Goal: Task Accomplishment & Management: Manage account settings

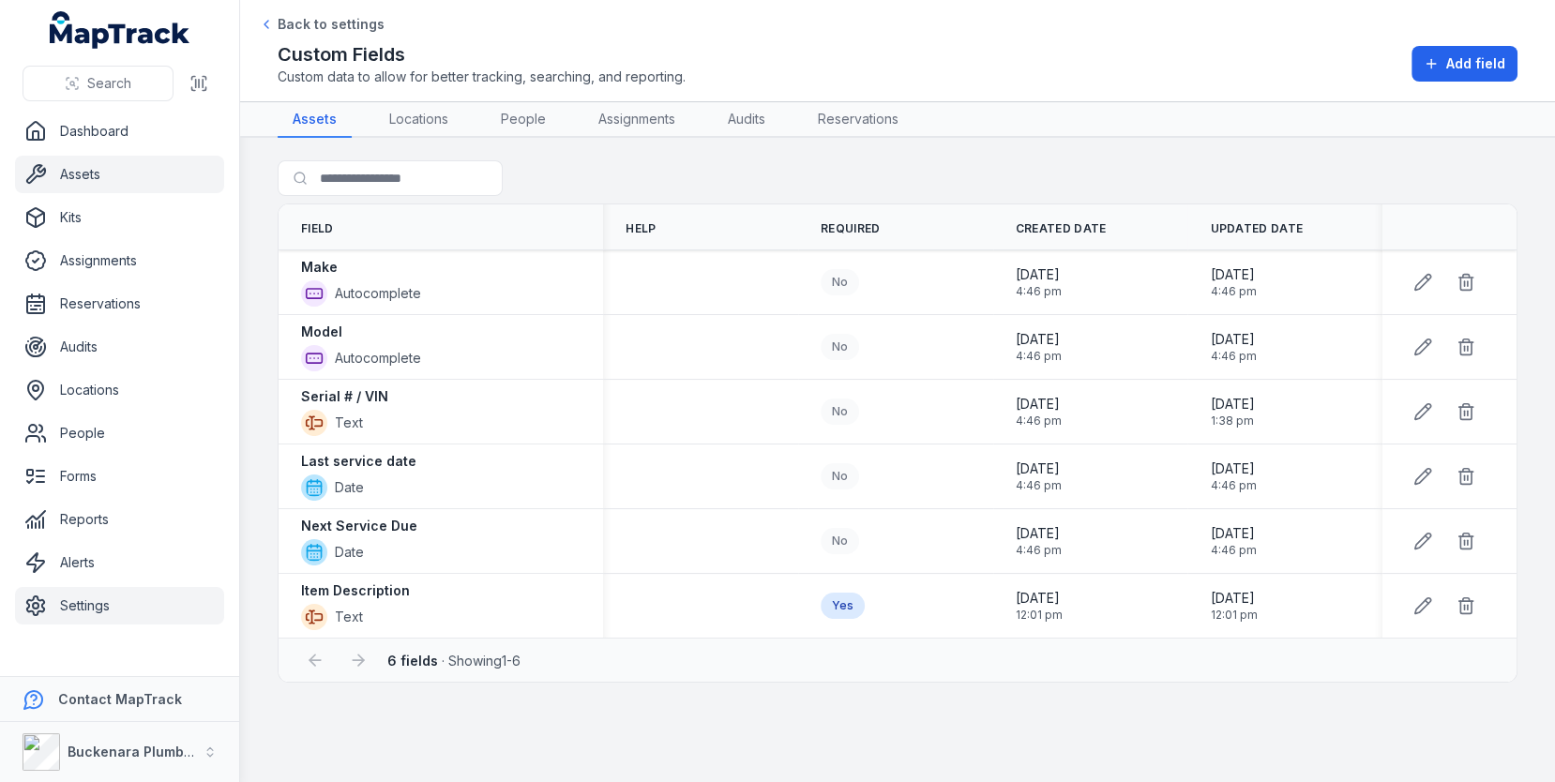
click at [128, 174] on link "Assets" at bounding box center [119, 175] width 209 height 38
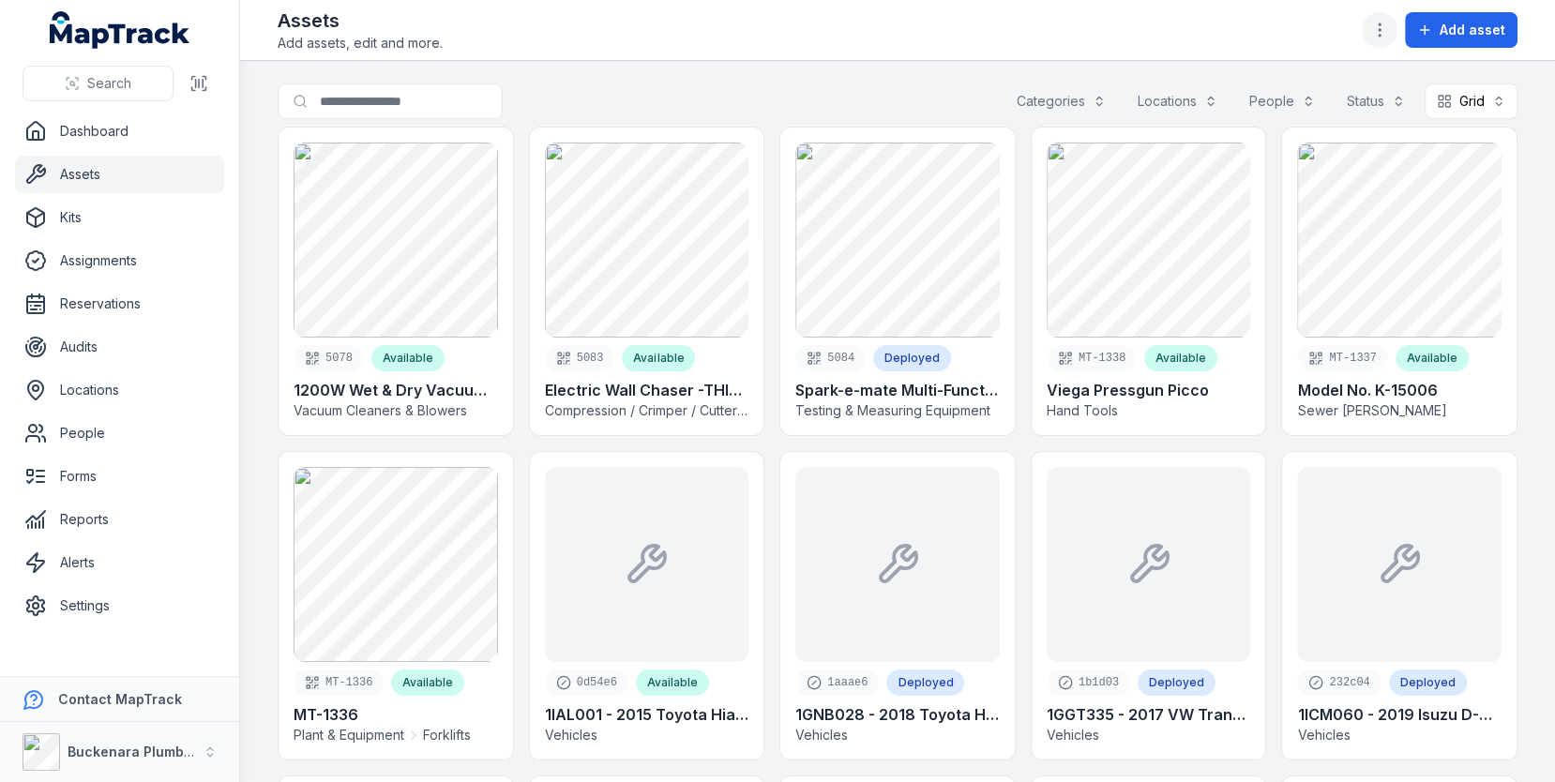
click at [1377, 34] on icon "button" at bounding box center [1379, 30] width 19 height 19
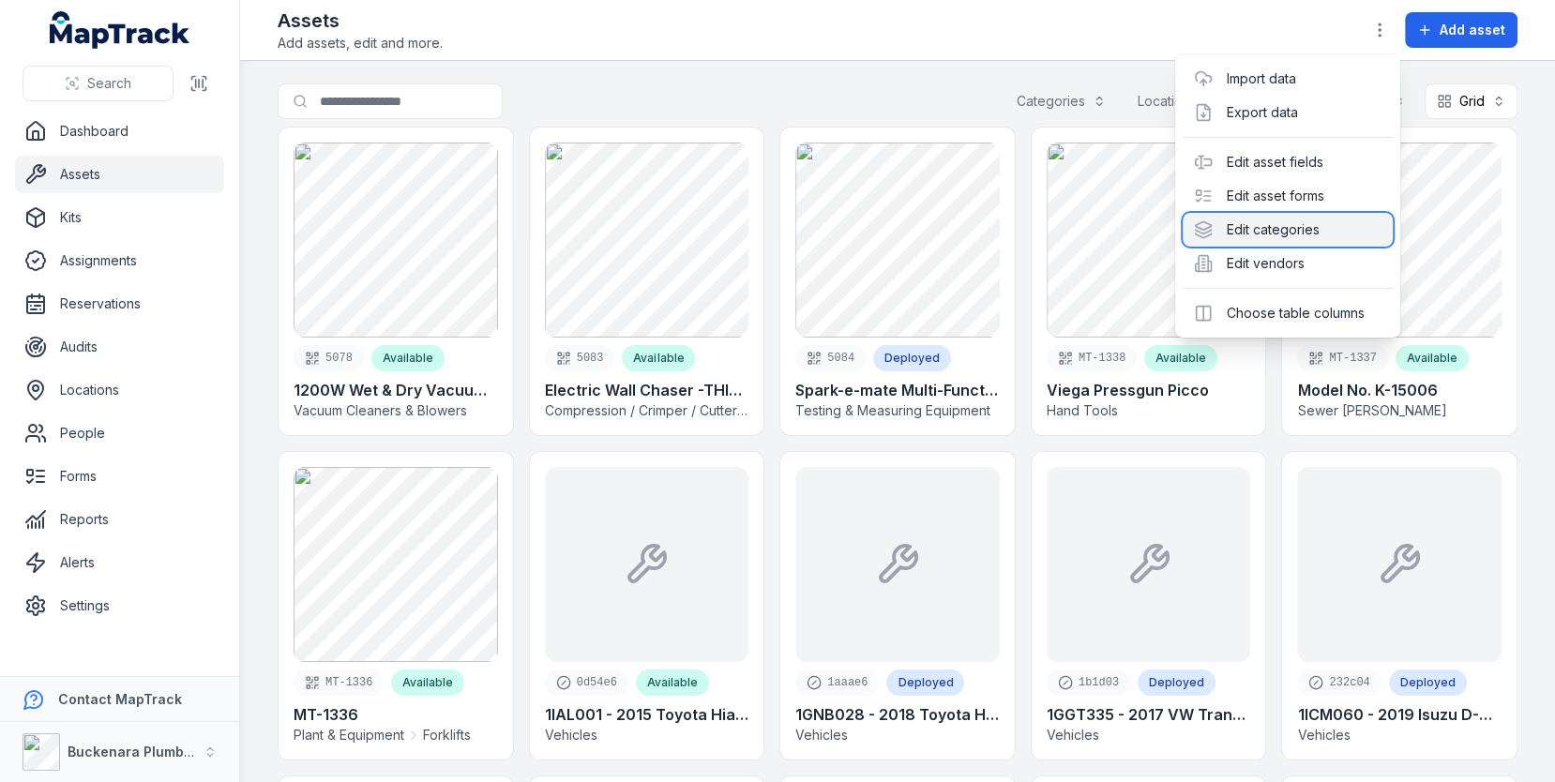
click at [1224, 237] on div "Edit categories" at bounding box center [1288, 230] width 210 height 34
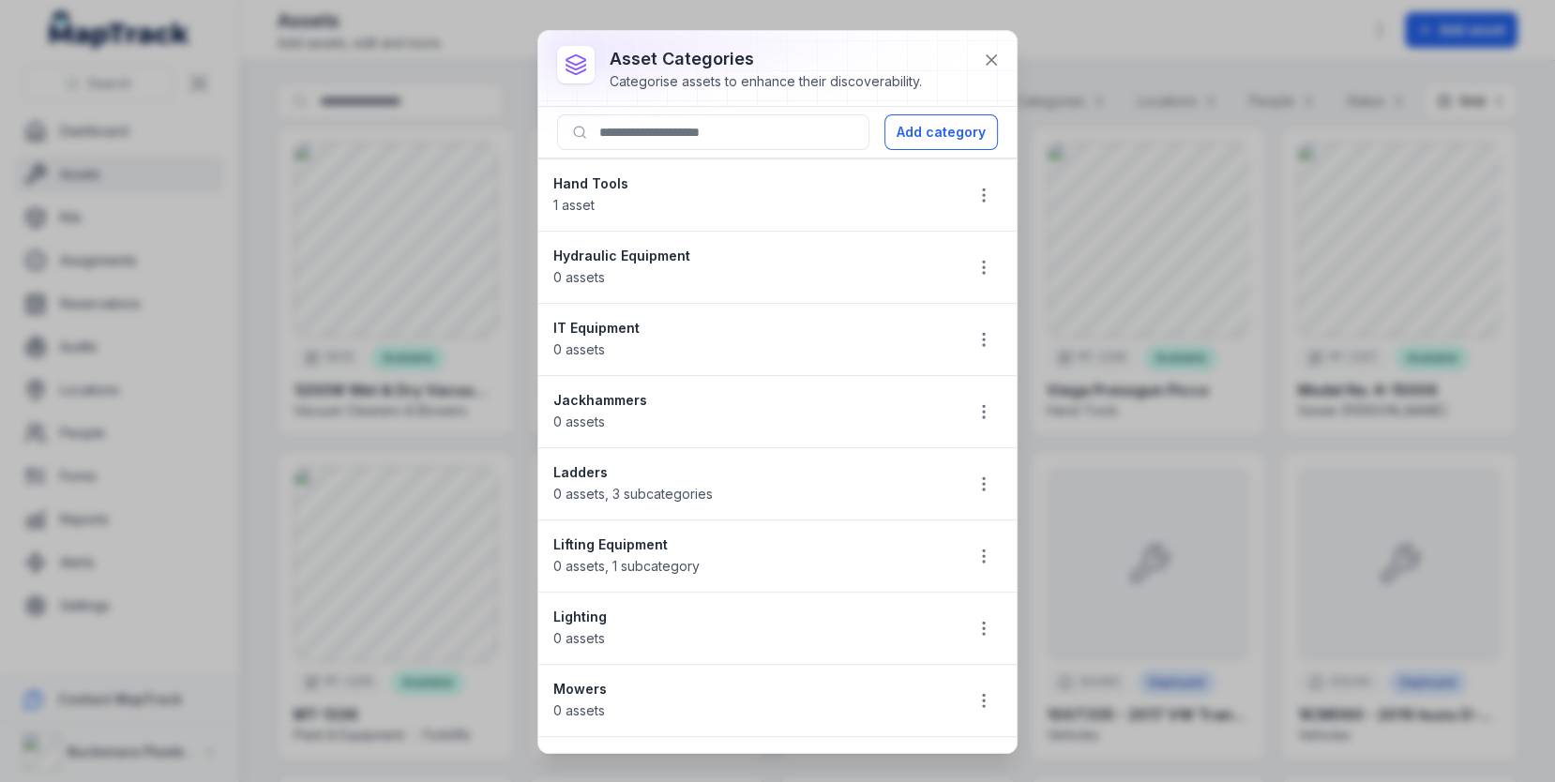
scroll to position [1014, 0]
click at [975, 260] on button "button" at bounding box center [984, 263] width 36 height 36
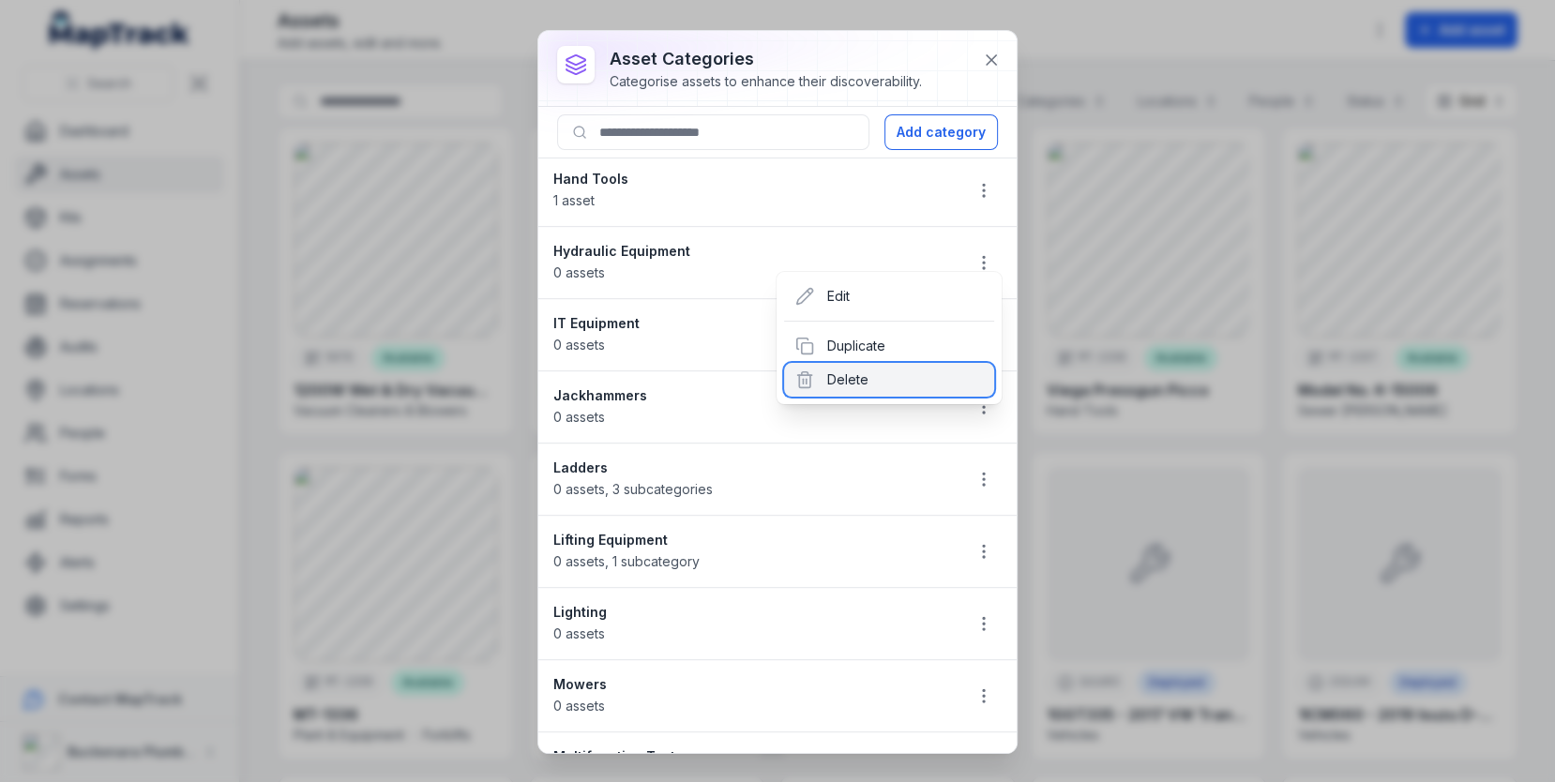
click at [869, 370] on div "Delete" at bounding box center [889, 380] width 210 height 34
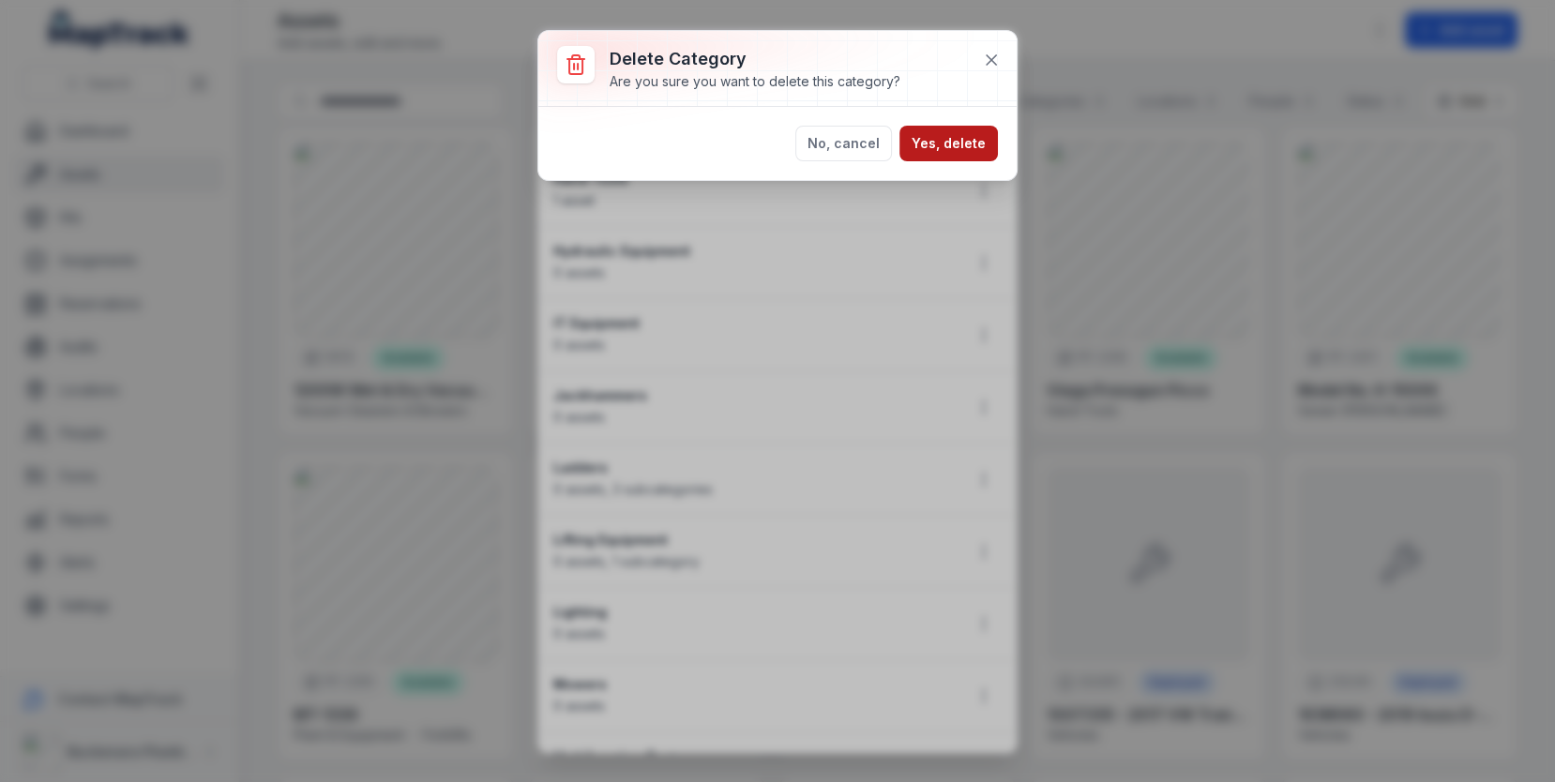
click at [946, 137] on button "Yes, delete" at bounding box center [948, 144] width 98 height 36
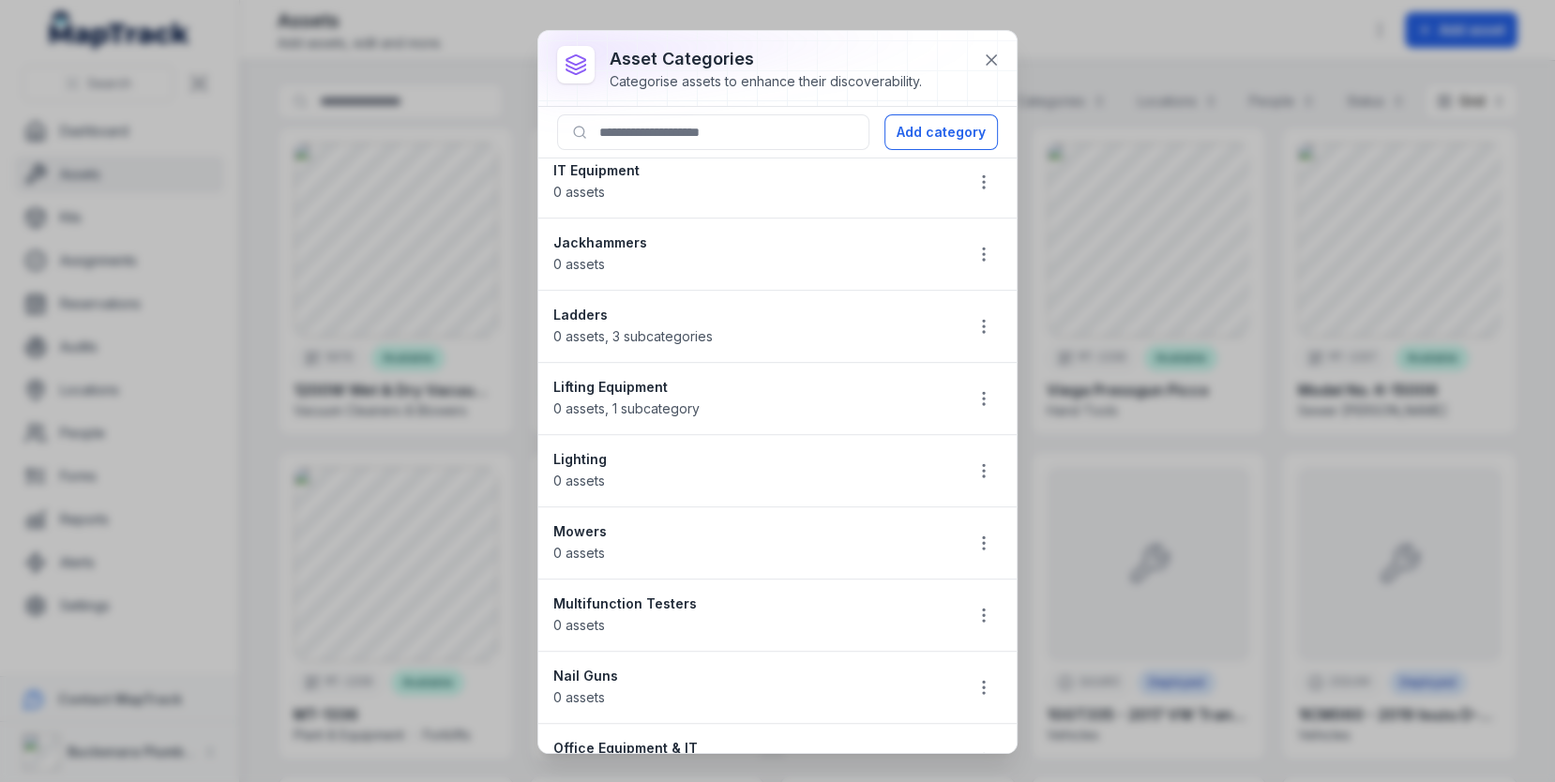
scroll to position [1010, 0]
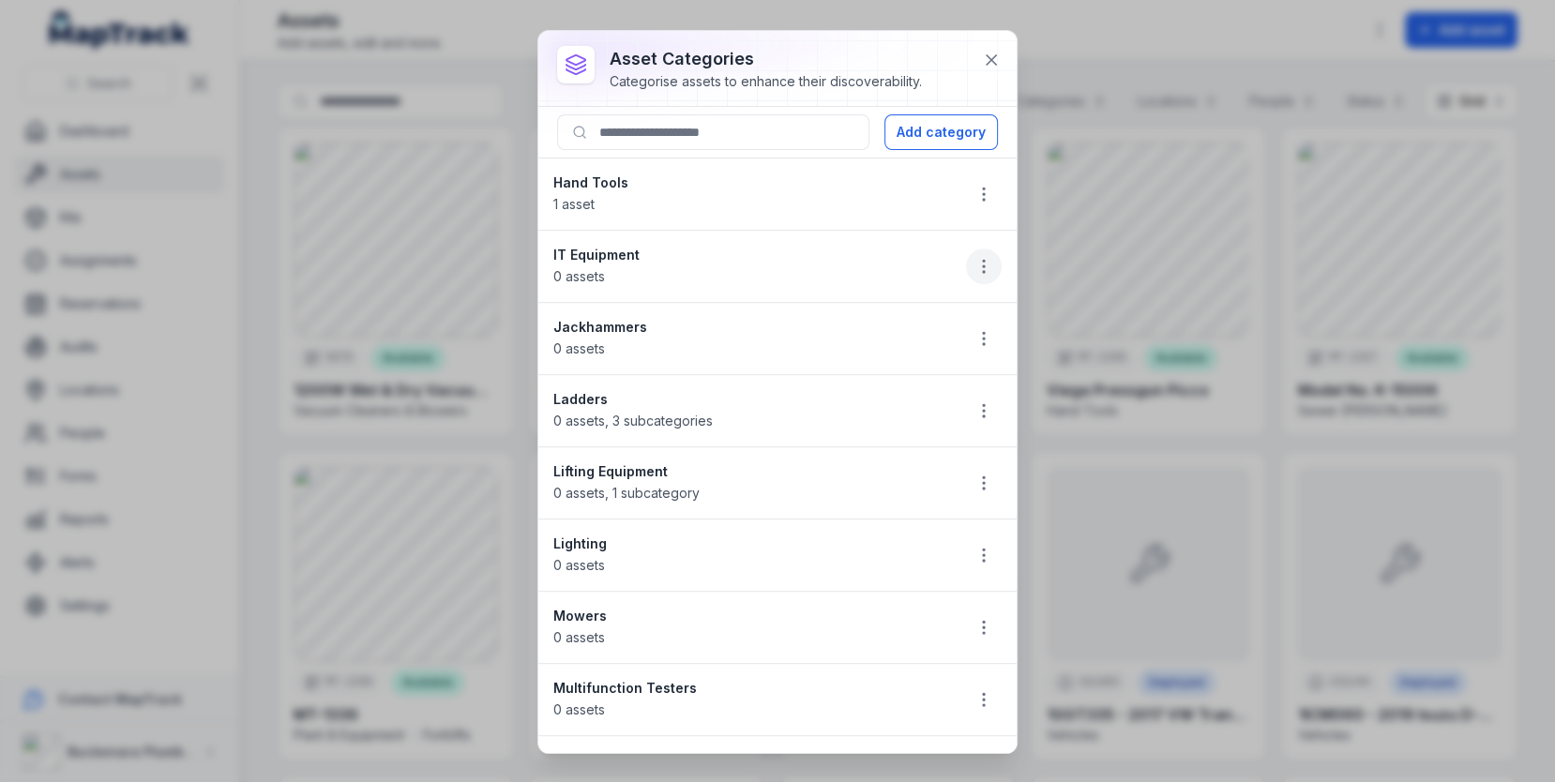
click at [982, 257] on icon "button" at bounding box center [983, 266] width 19 height 19
click at [942, 307] on div "Edit" at bounding box center [889, 299] width 210 height 34
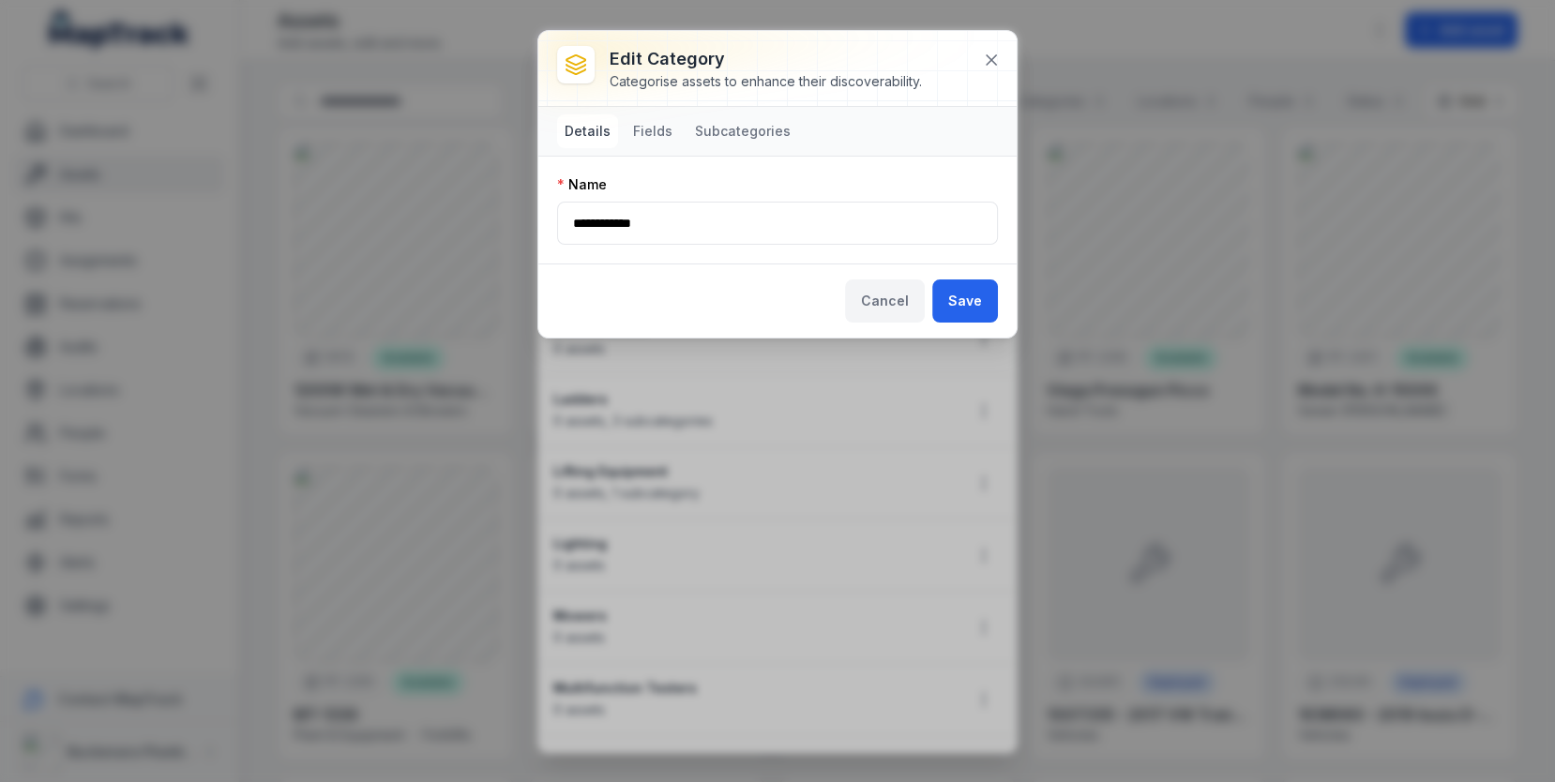
click at [877, 303] on button "Cancel" at bounding box center [885, 300] width 80 height 43
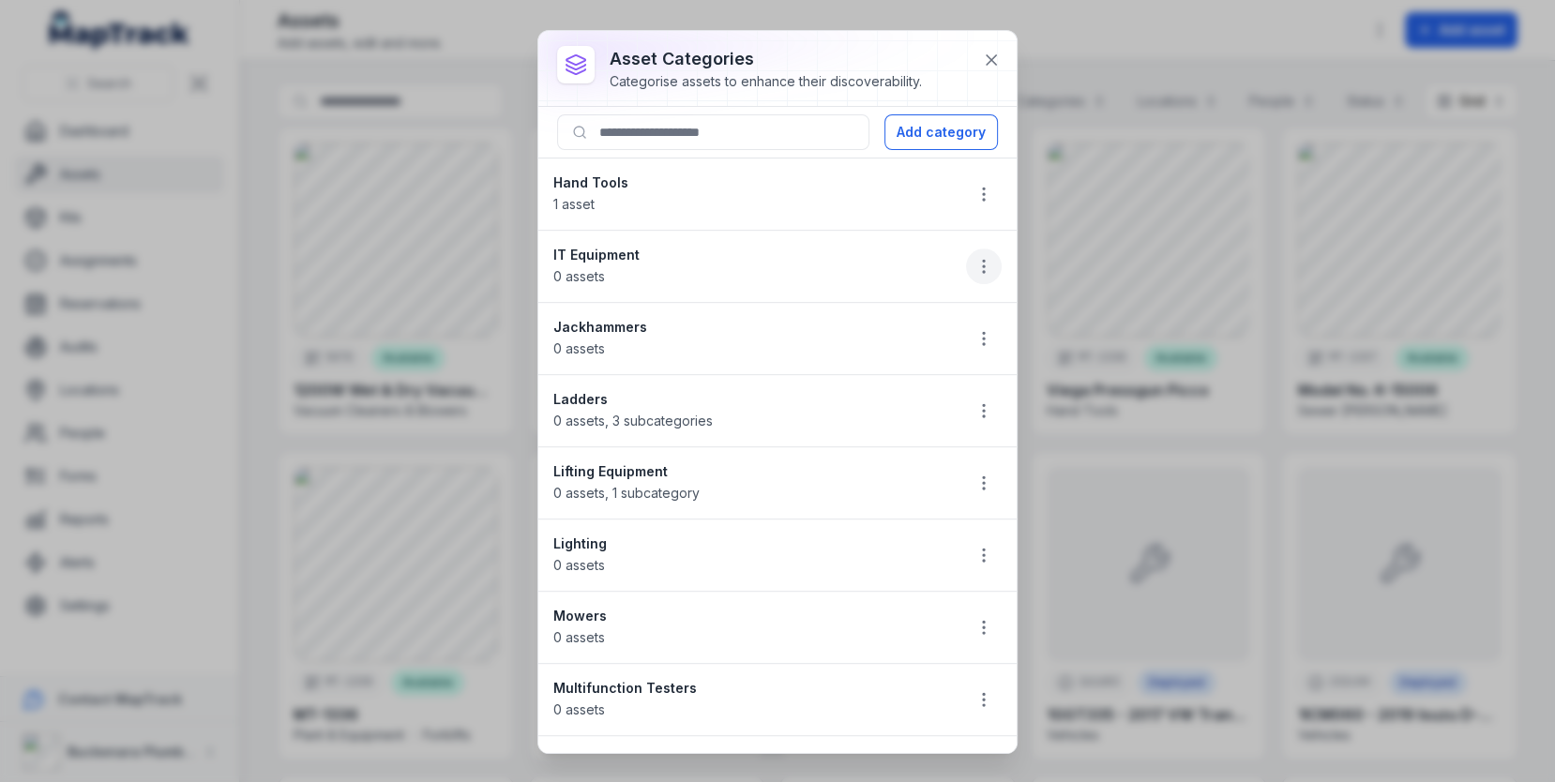
click at [971, 256] on button "button" at bounding box center [984, 267] width 36 height 36
click at [926, 382] on div "Delete" at bounding box center [889, 383] width 210 height 34
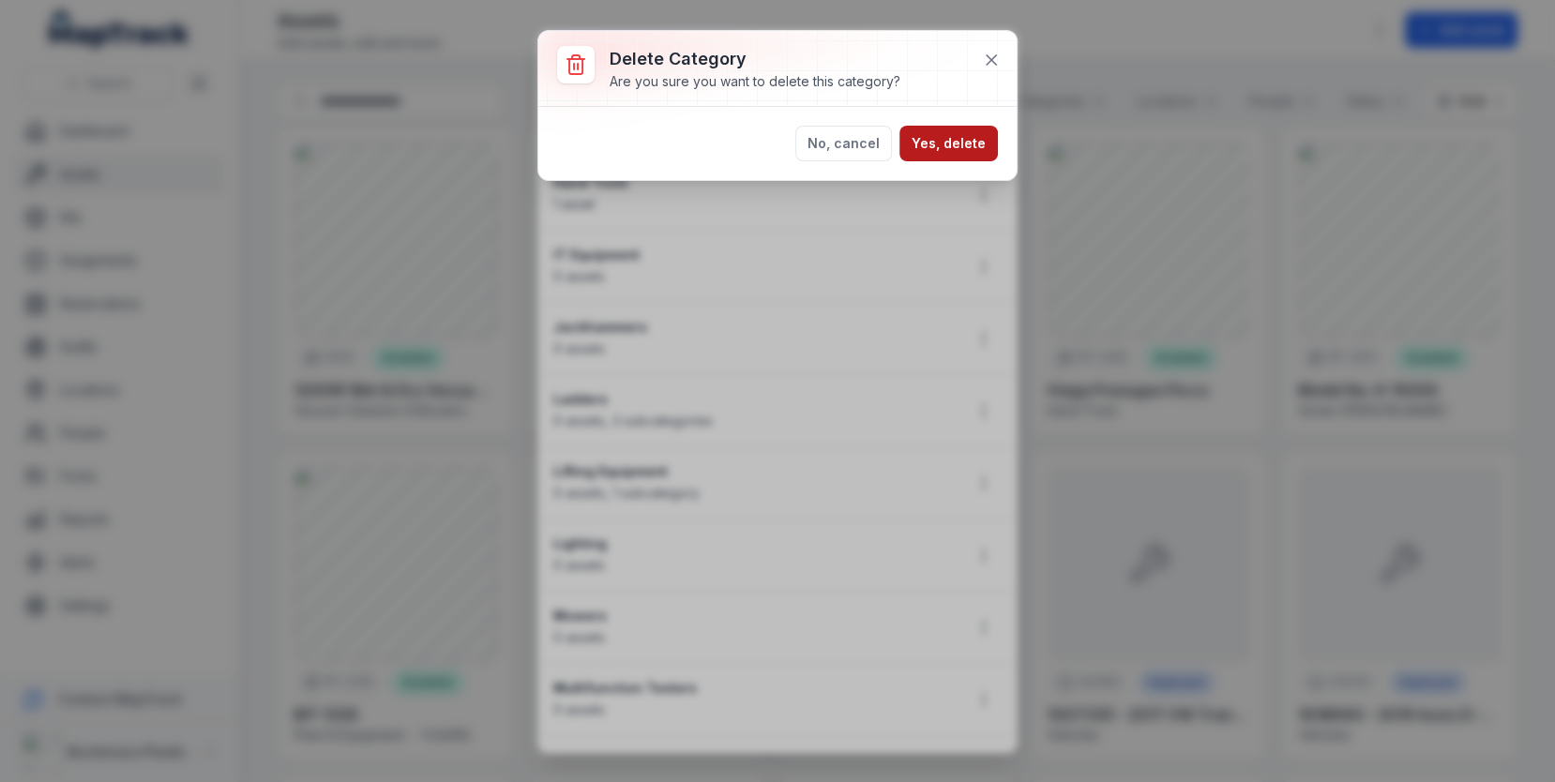
click at [944, 151] on button "Yes, delete" at bounding box center [948, 144] width 98 height 36
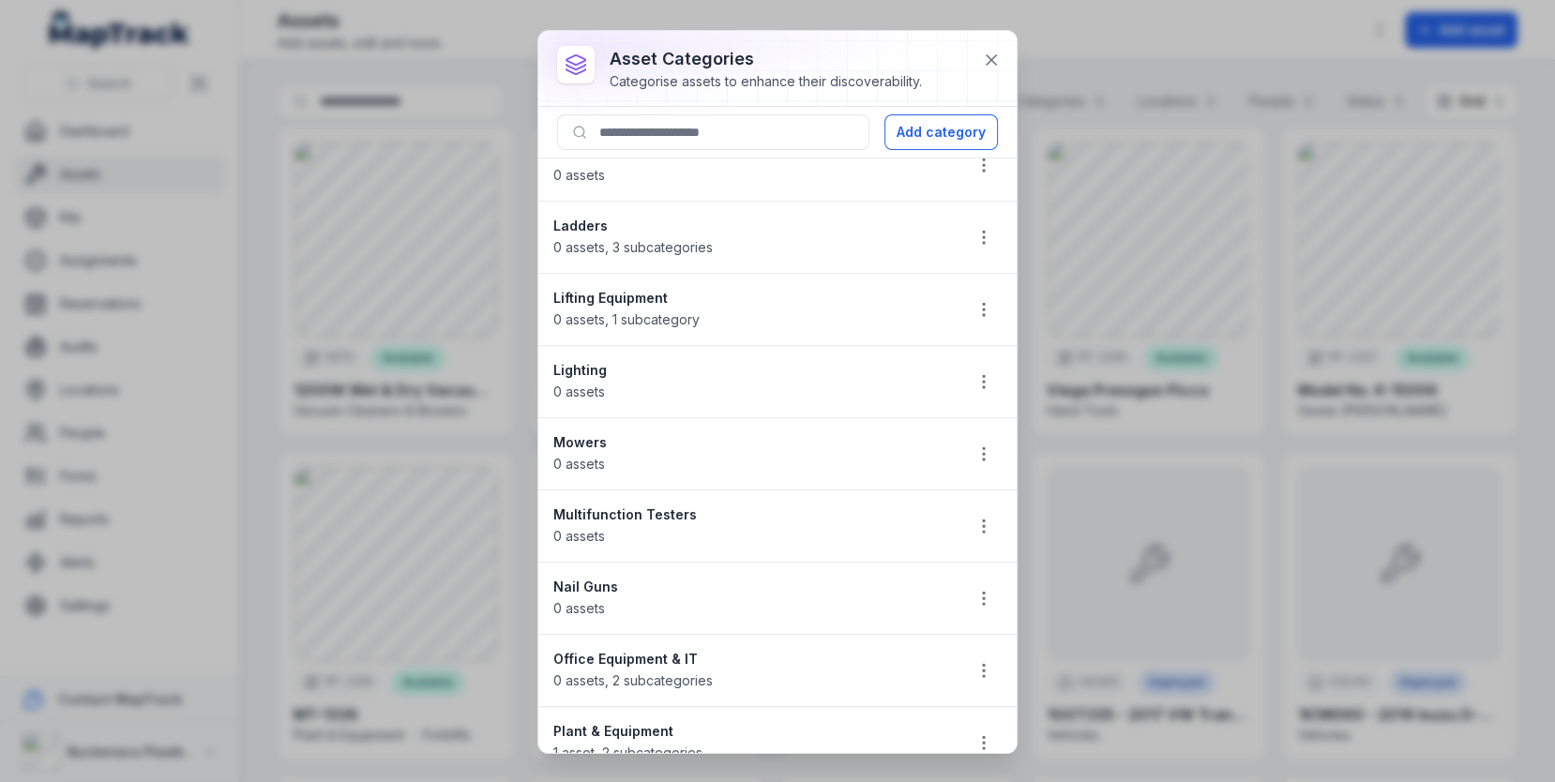
scroll to position [1219, 0]
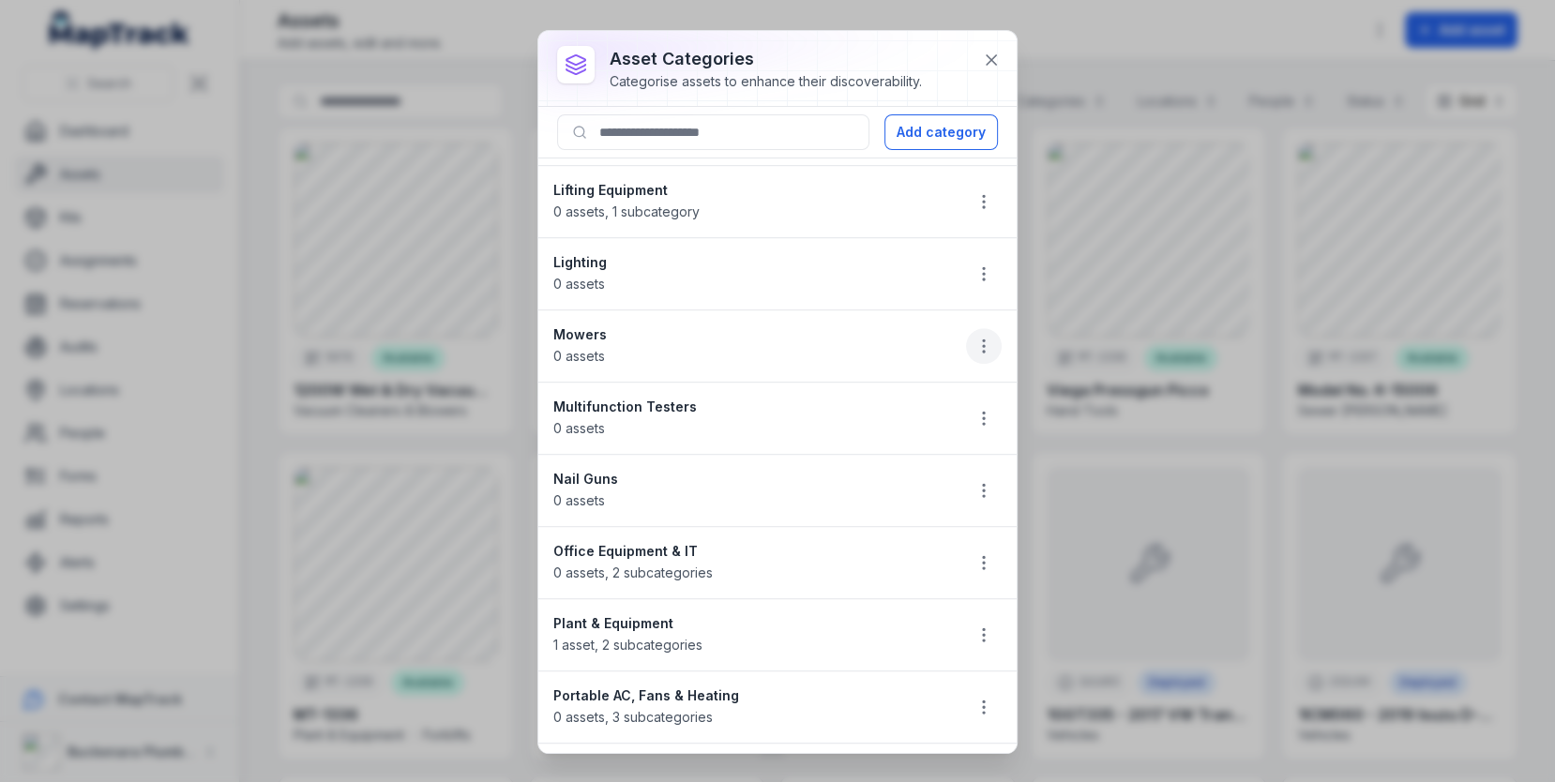
click at [987, 337] on icon "button" at bounding box center [983, 346] width 19 height 19
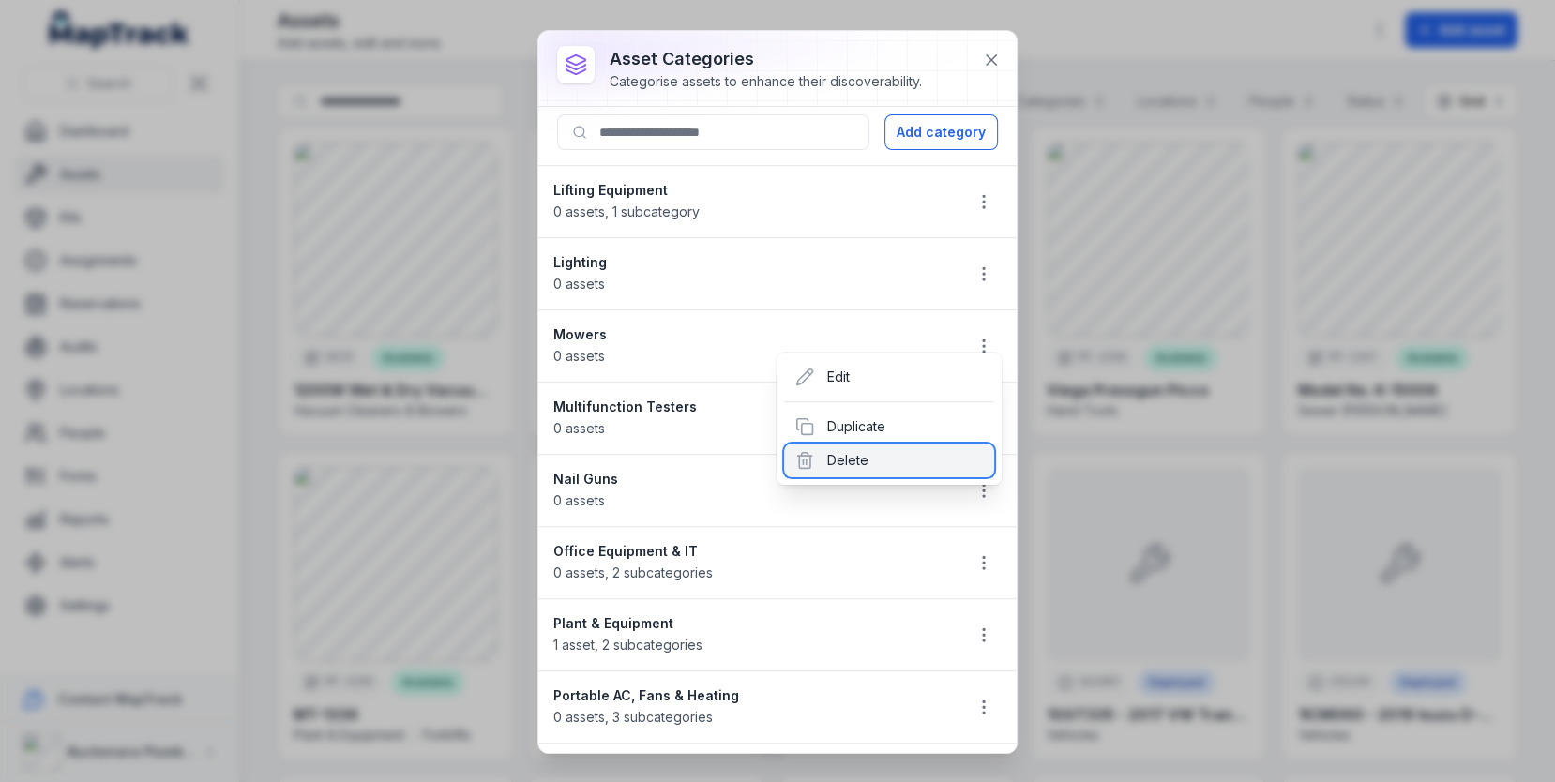
click at [921, 460] on div "Delete" at bounding box center [889, 461] width 210 height 34
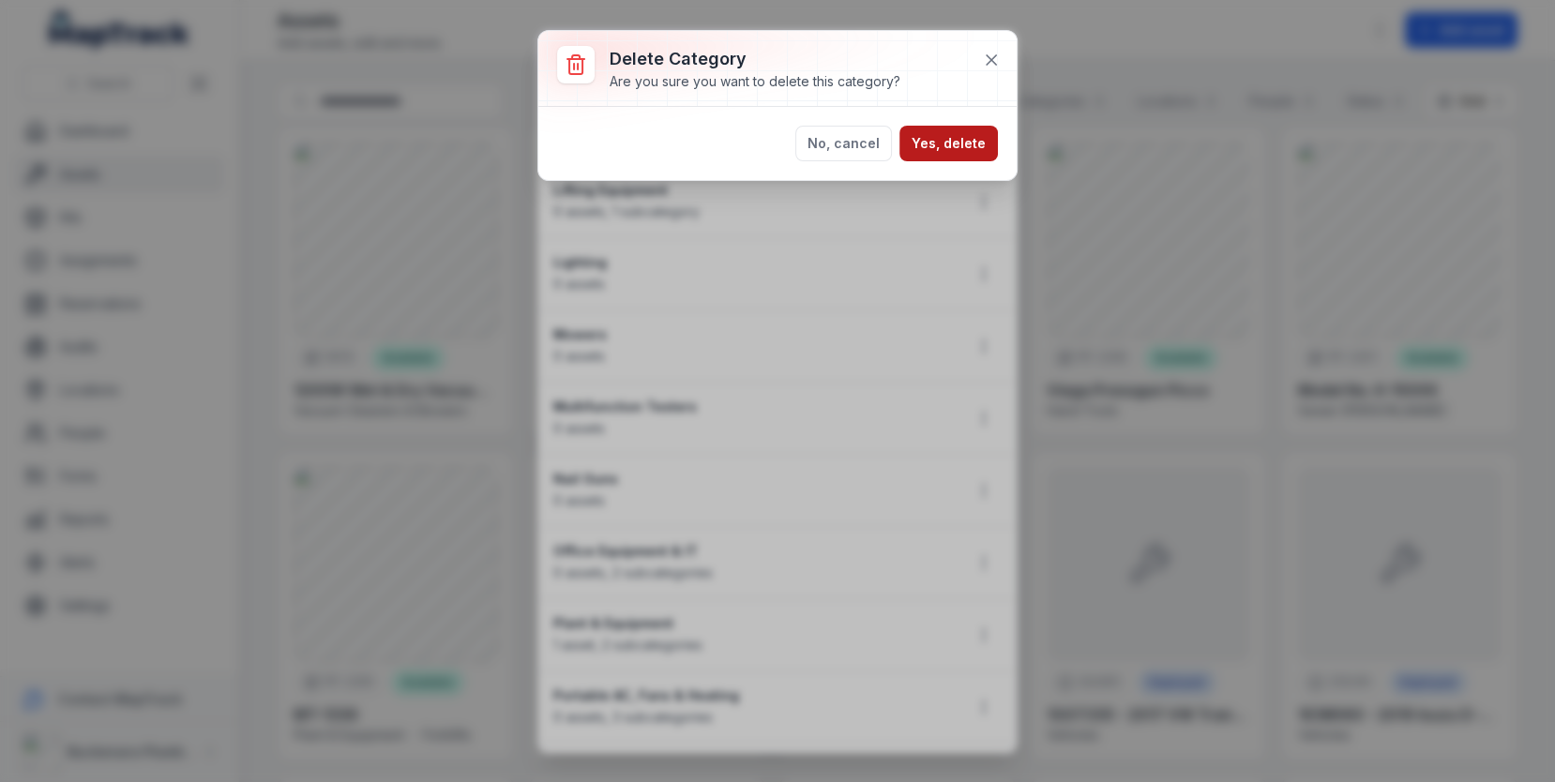
click at [975, 145] on button "Yes, delete" at bounding box center [948, 144] width 98 height 36
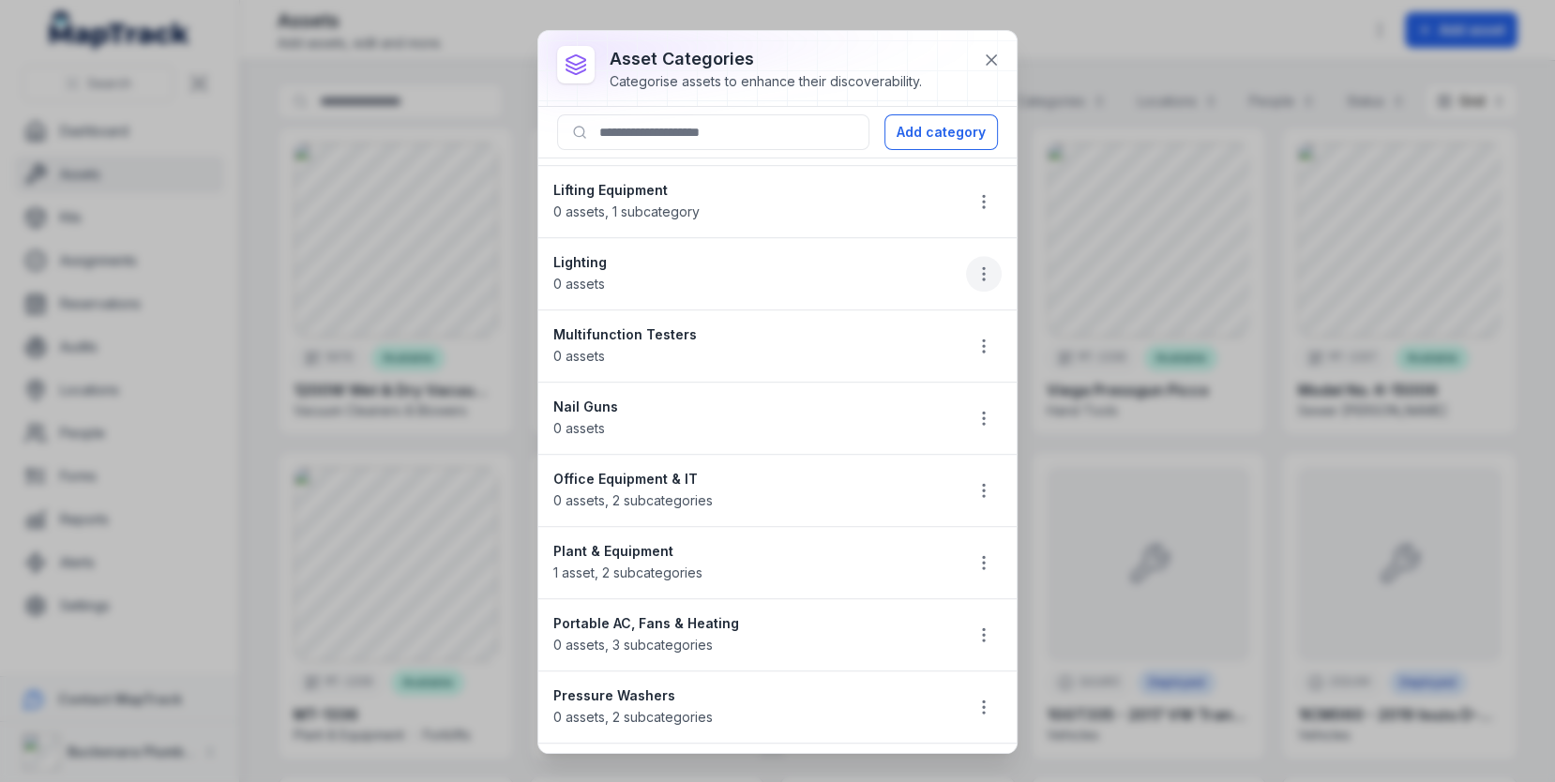
click at [977, 264] on icon "button" at bounding box center [983, 273] width 19 height 19
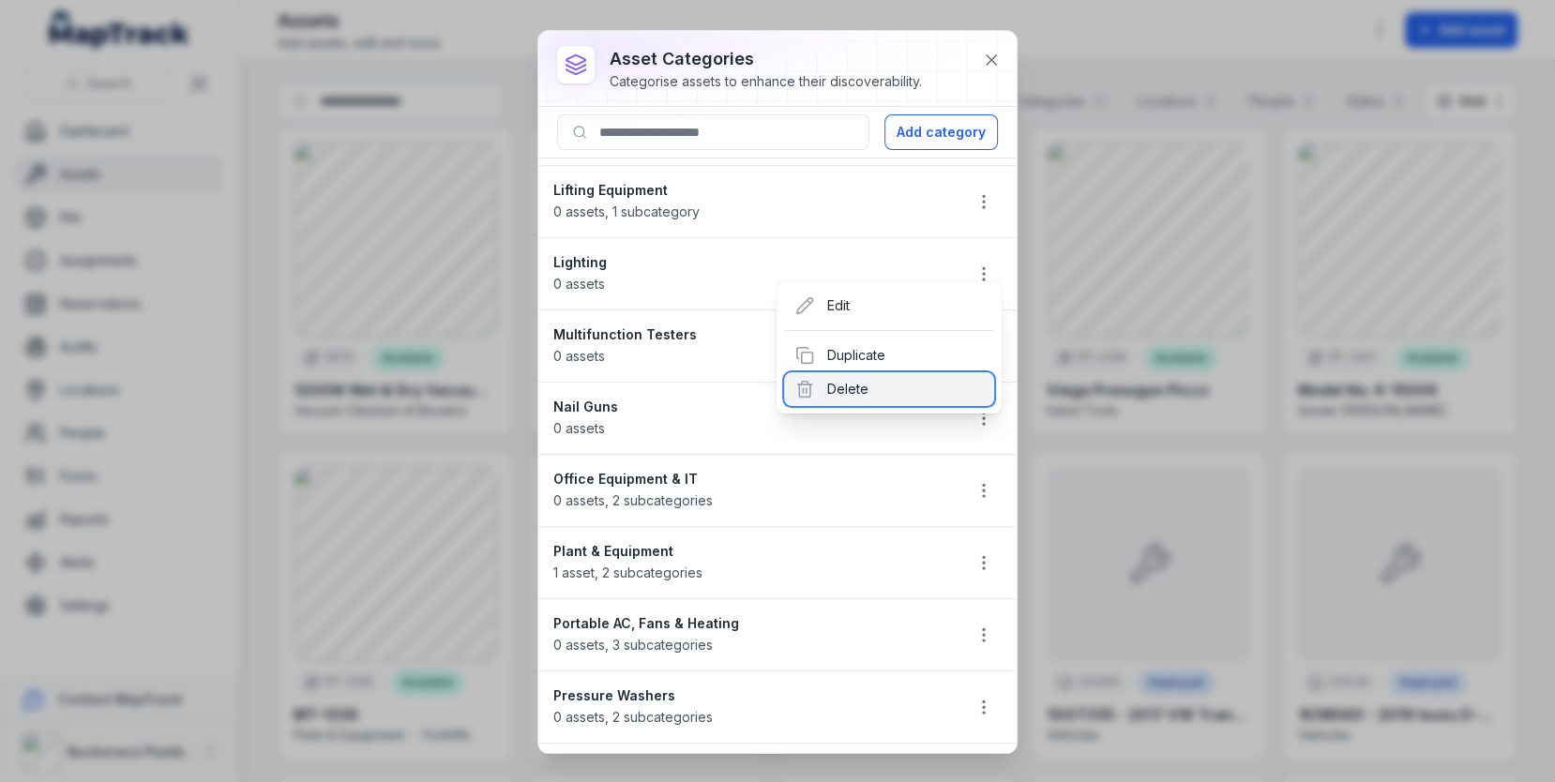
click at [912, 383] on div "Delete" at bounding box center [889, 389] width 210 height 34
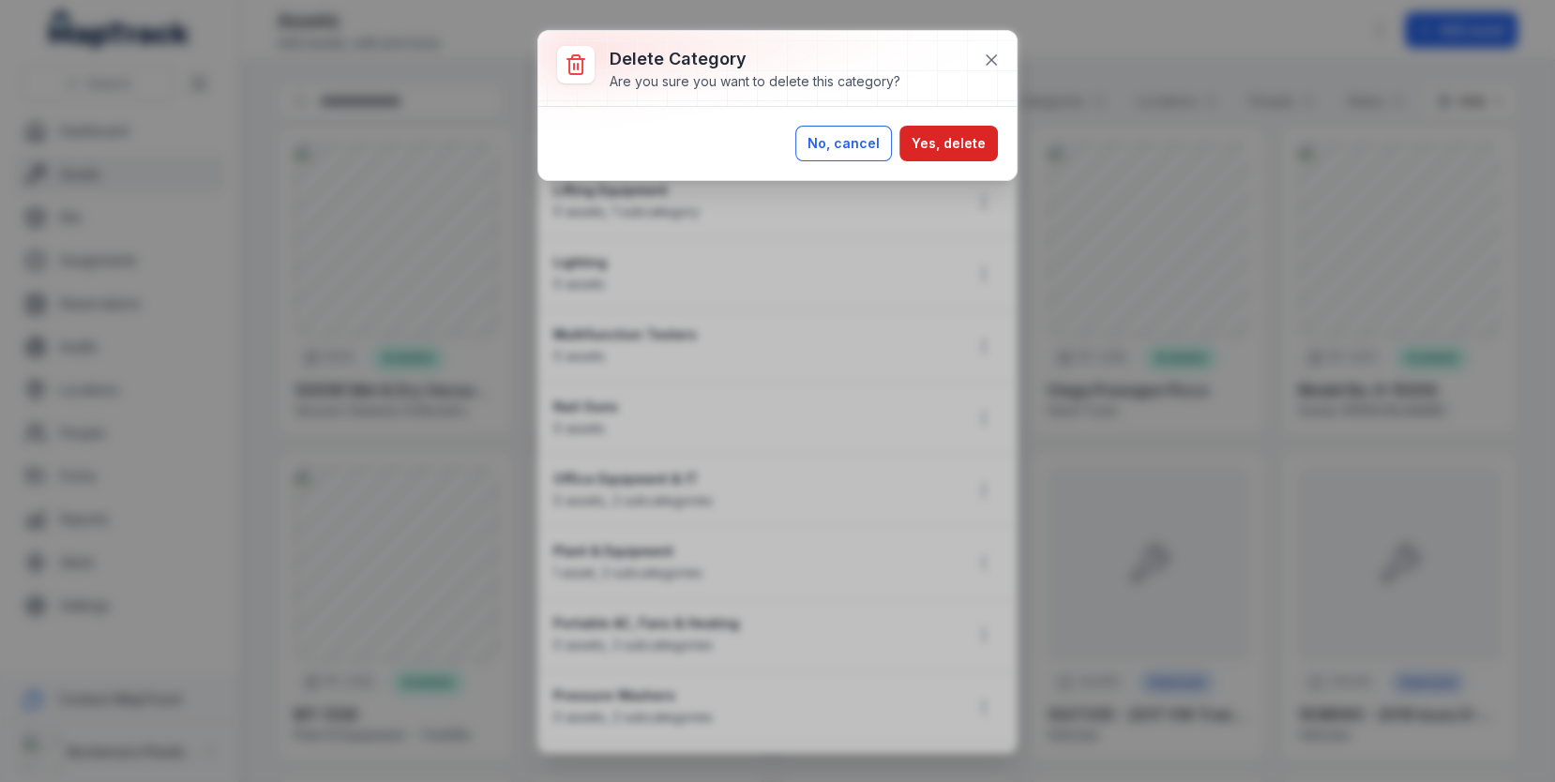
click at [855, 143] on button "No, cancel" at bounding box center [843, 144] width 97 height 36
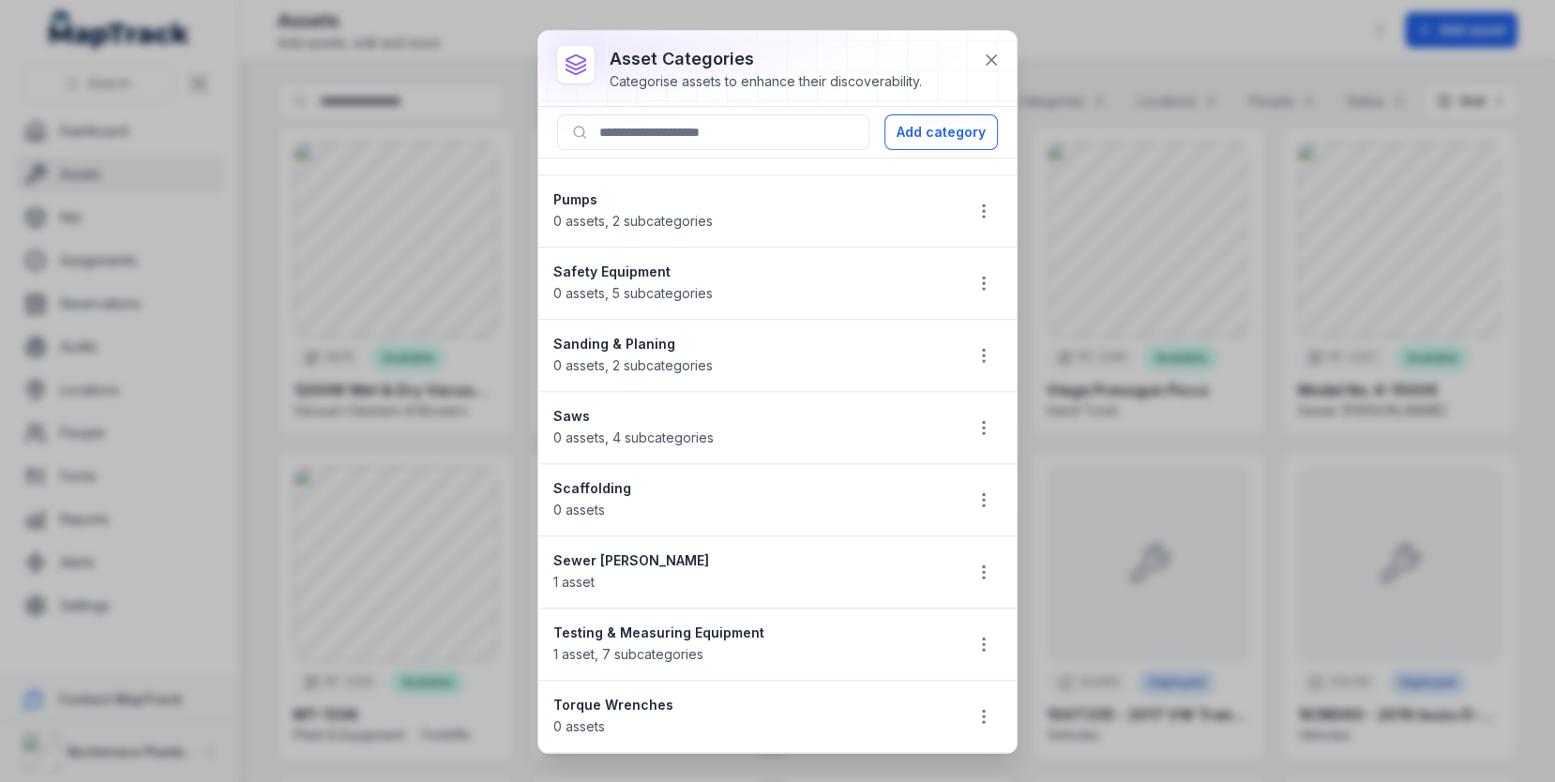
scroll to position [1842, 0]
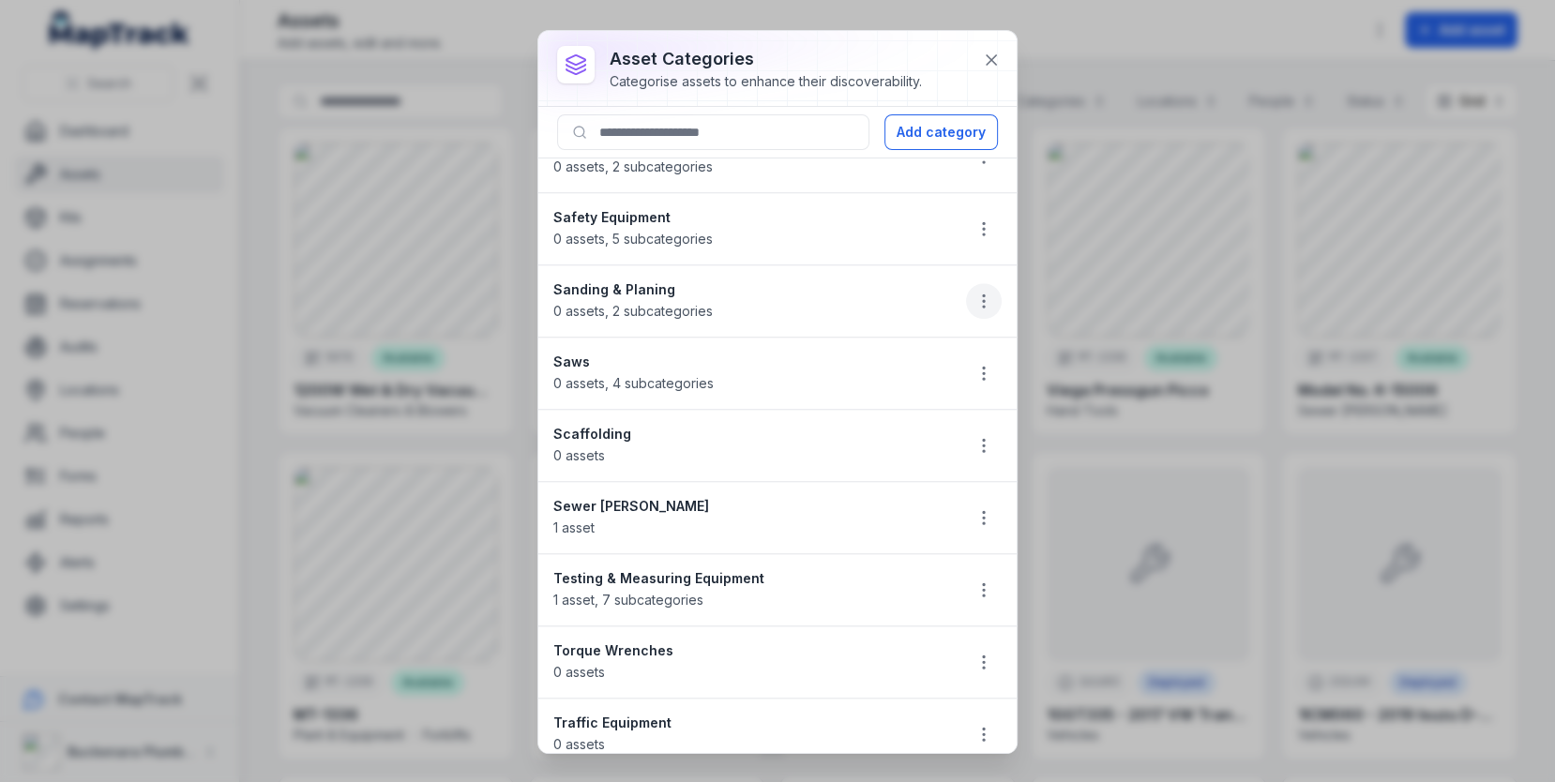
click at [984, 283] on button "button" at bounding box center [984, 301] width 36 height 36
click at [993, 436] on icon "button" at bounding box center [983, 445] width 19 height 19
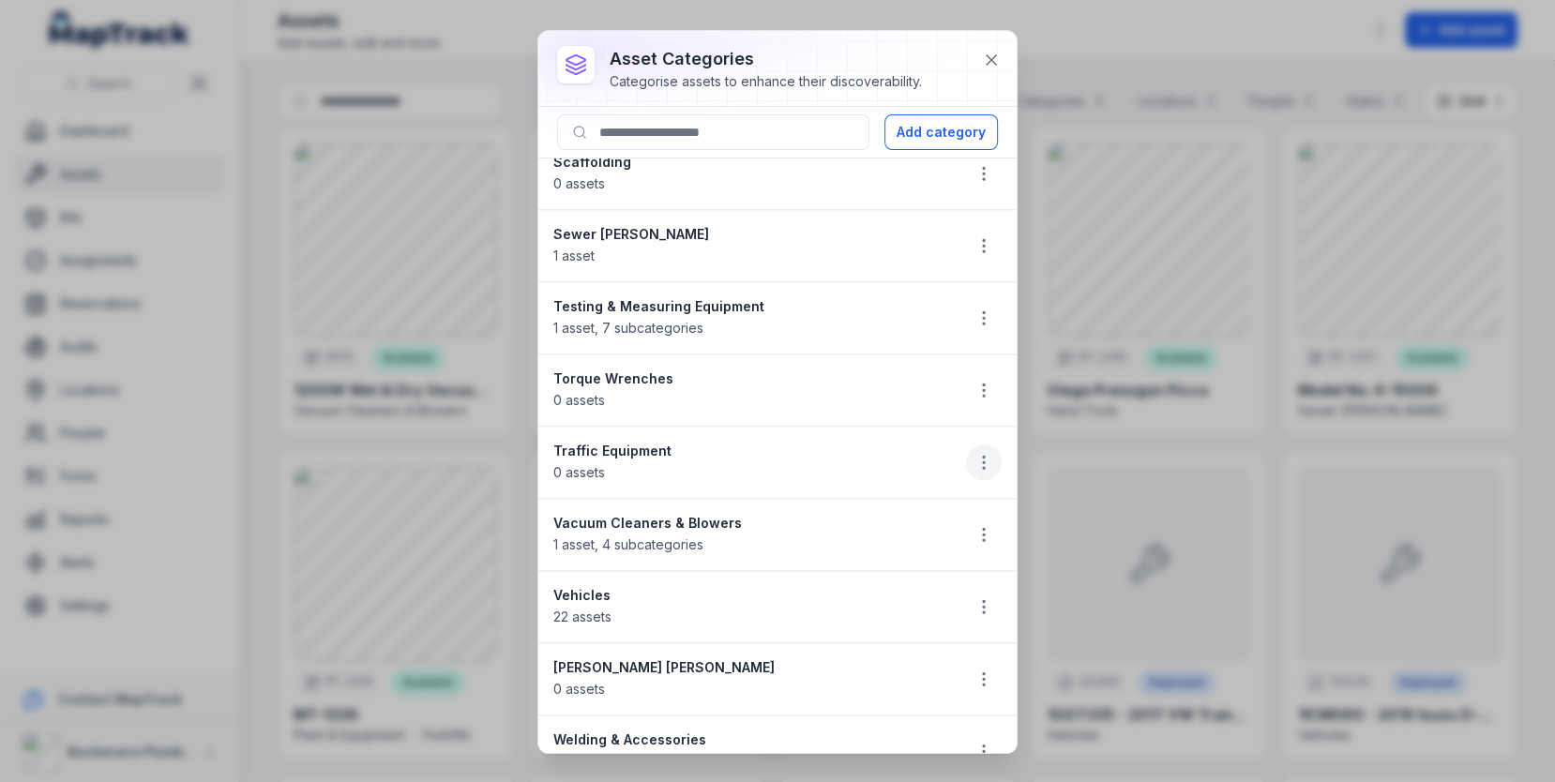
click at [992, 445] on button "button" at bounding box center [984, 463] width 36 height 36
click at [895, 566] on div "Delete" at bounding box center [889, 565] width 210 height 34
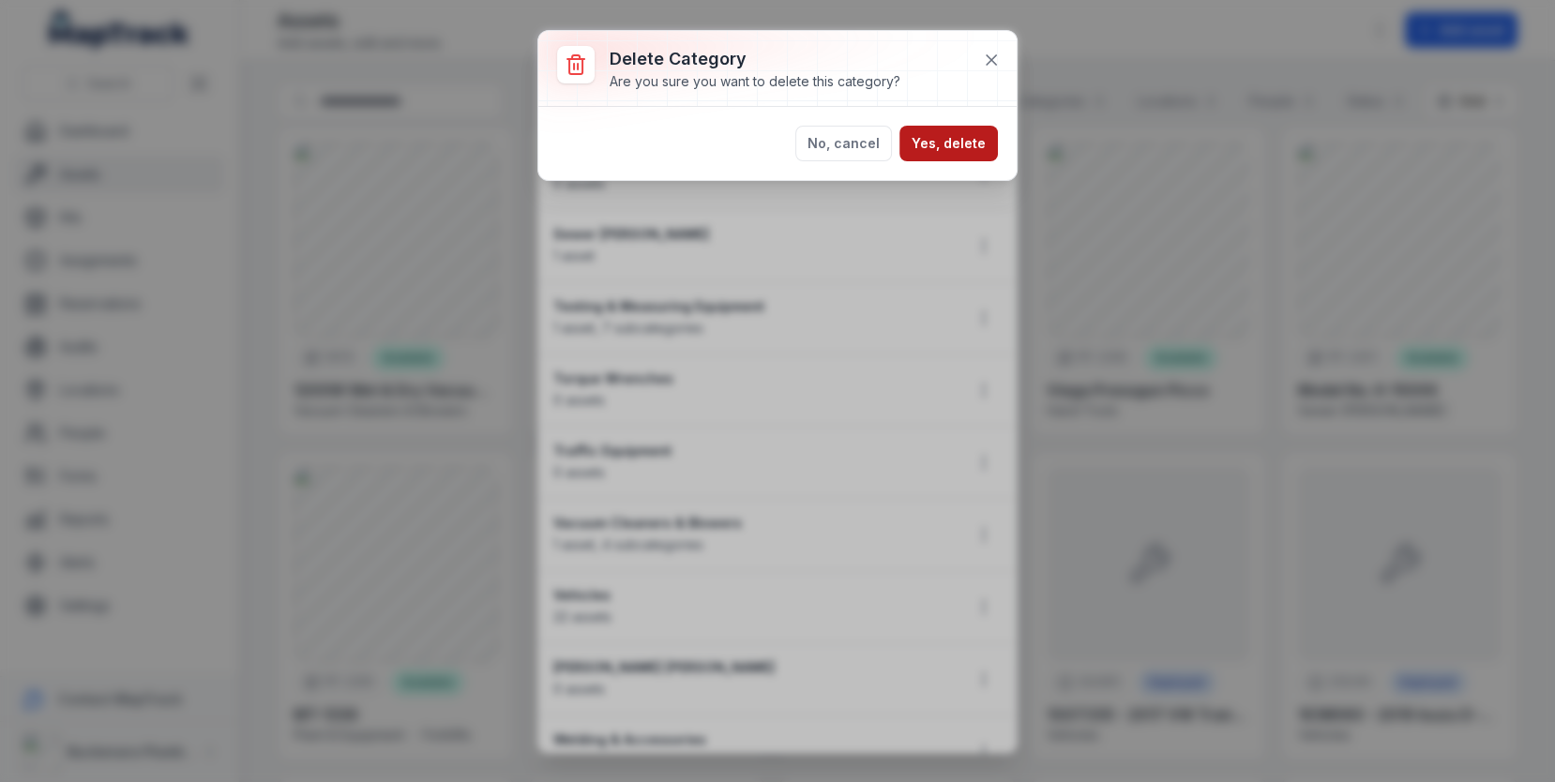
click at [936, 140] on button "Yes, delete" at bounding box center [948, 144] width 98 height 36
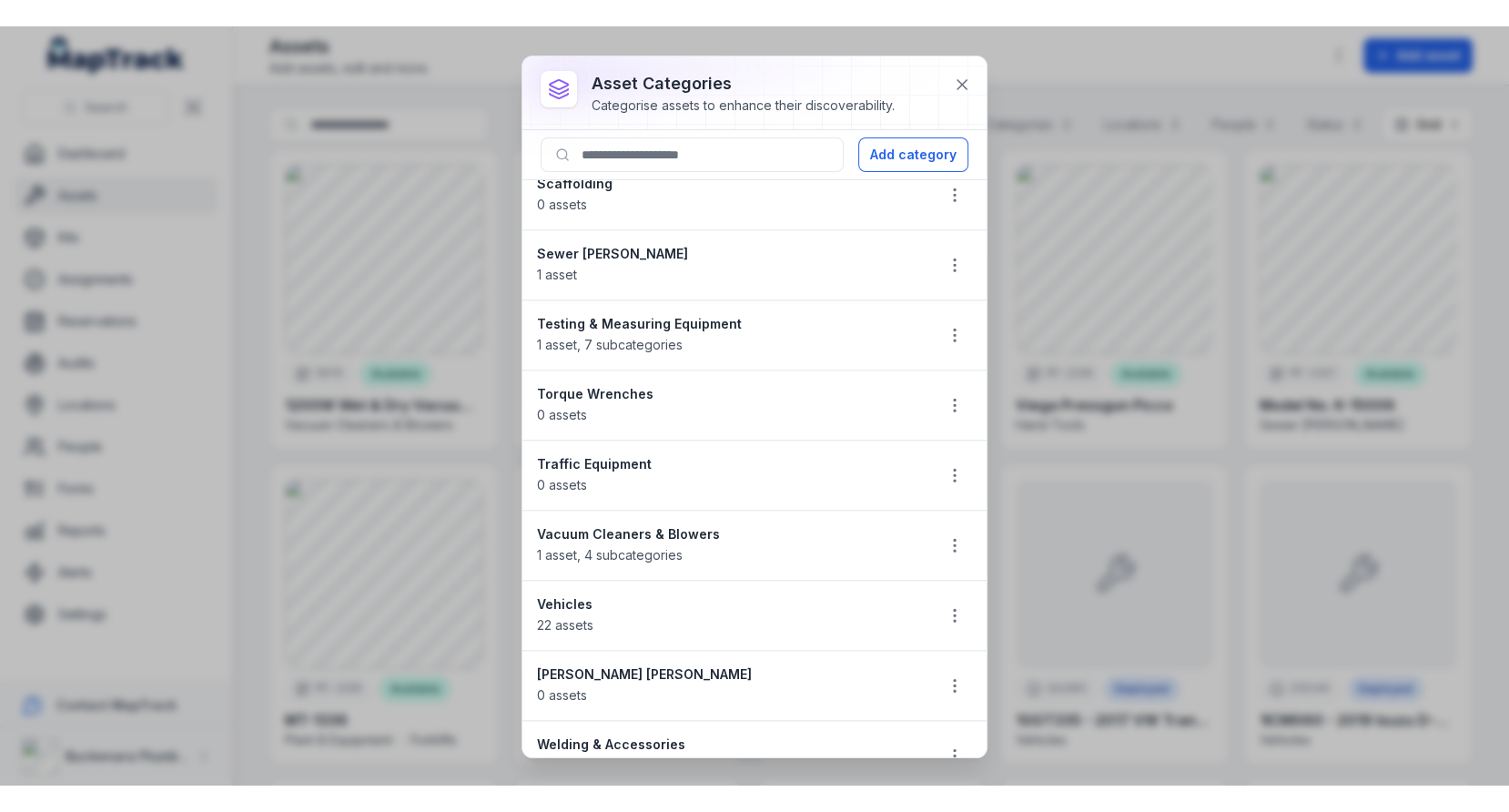
scroll to position [1982, 0]
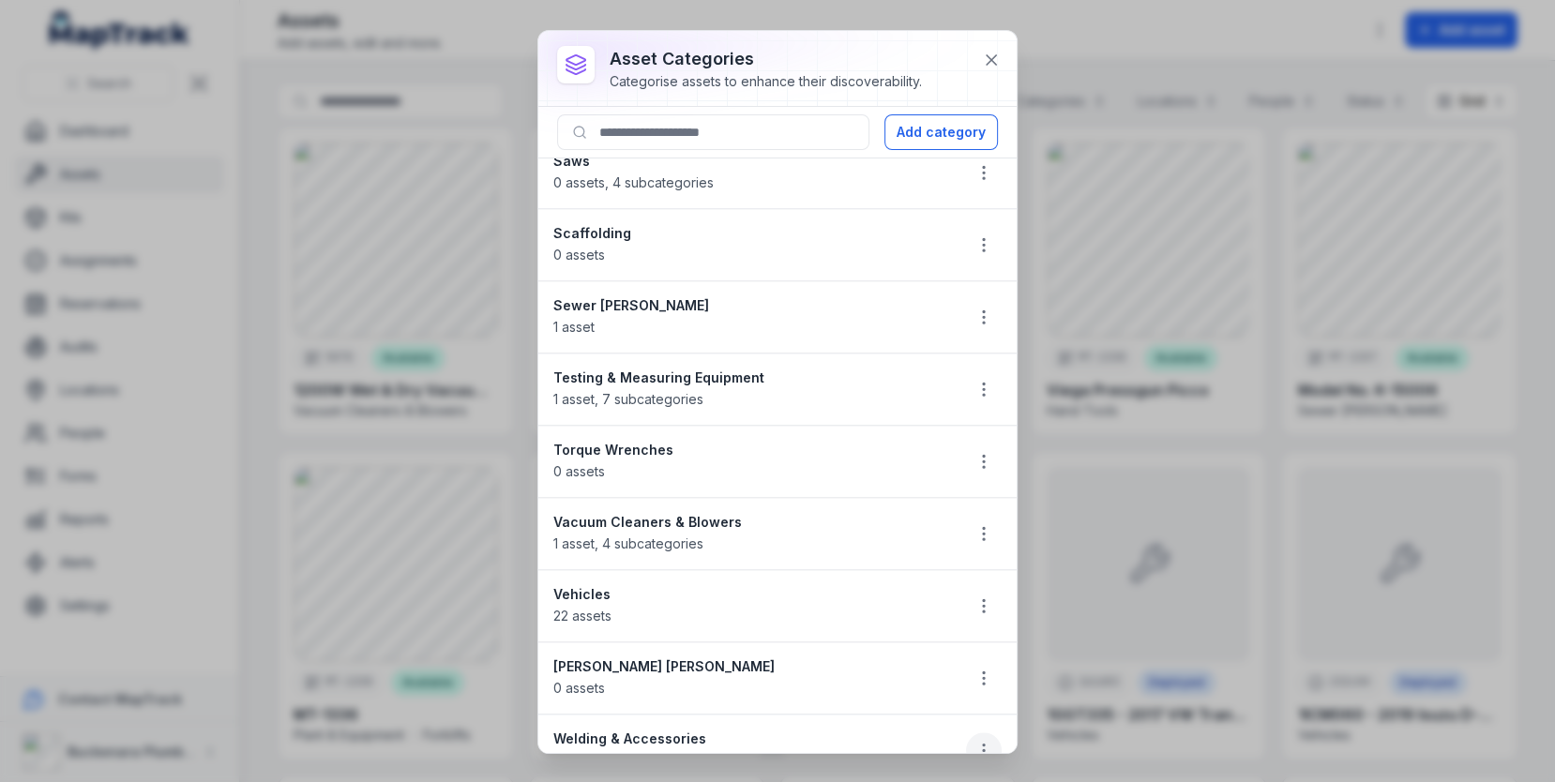
click at [970, 732] on button "button" at bounding box center [984, 750] width 36 height 36
click at [999, 74] on button at bounding box center [991, 60] width 36 height 36
